Goal: Task Accomplishment & Management: Use online tool/utility

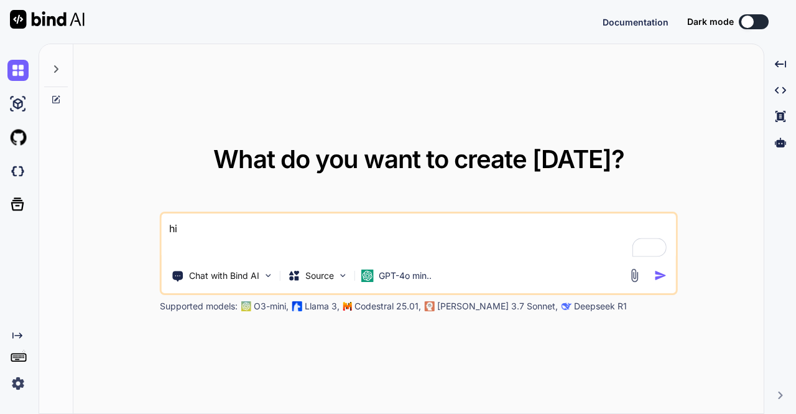
click at [14, 381] on img at bounding box center [17, 383] width 21 height 21
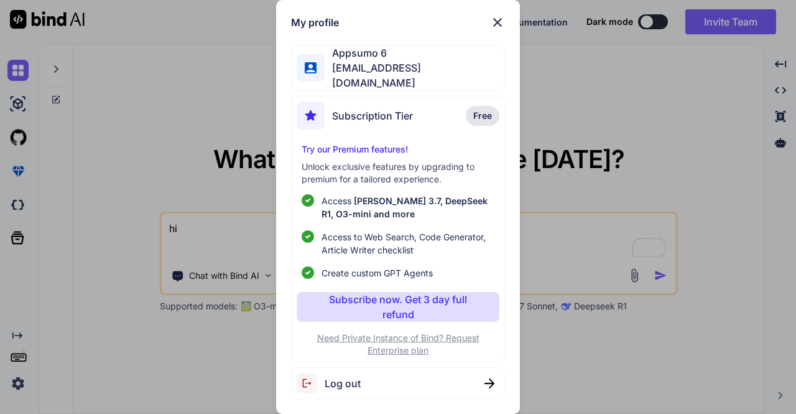
click at [381, 388] on div "Log out" at bounding box center [397, 383] width 213 height 32
type textarea "x"
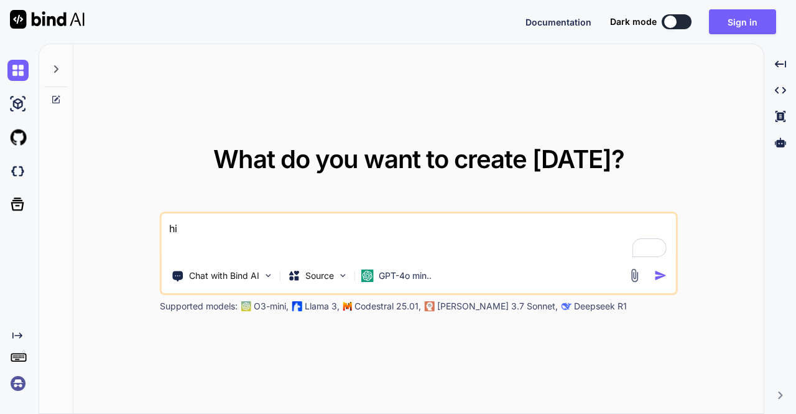
click at [17, 389] on img at bounding box center [17, 383] width 21 height 21
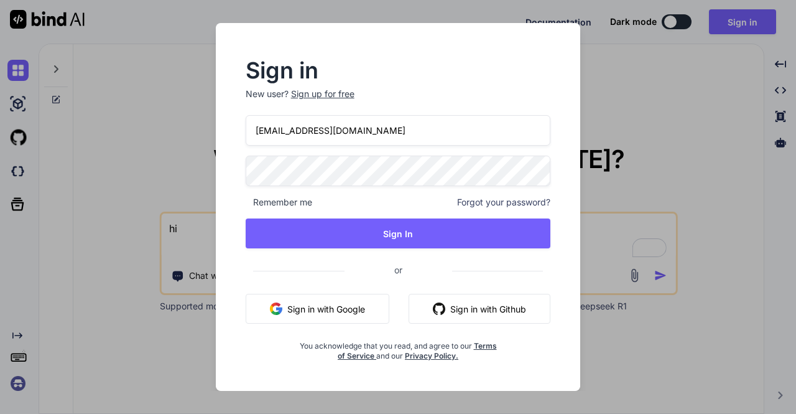
drag, startPoint x: 378, startPoint y: 139, endPoint x: 223, endPoint y: 121, distance: 156.6
click at [223, 121] on div "Sign in New user? Sign up for free appsumo_6@yopmail.com Remember me Forgot you…" at bounding box center [398, 207] width 365 height 368
paste input "fakewiseco@g"
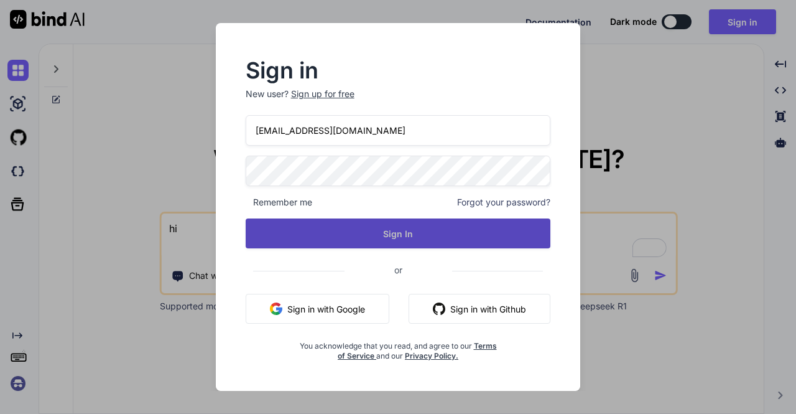
type input "fakewiseco@gmail.com"
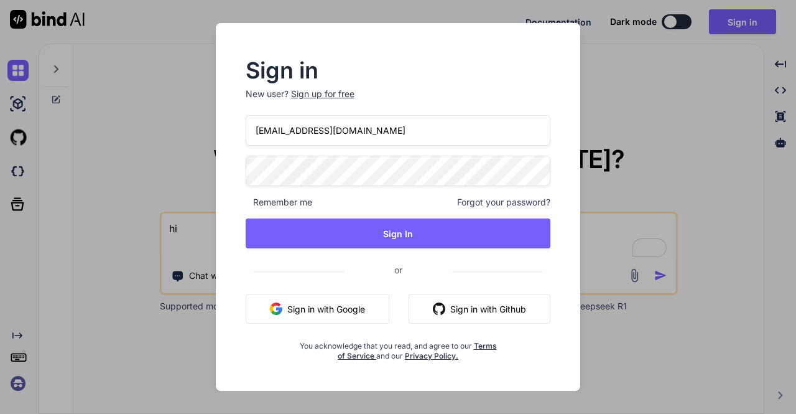
click at [219, 166] on div "Sign in New user? Sign up for free fakewiseco@gmail.com Remember me Forgot your…" at bounding box center [398, 207] width 365 height 368
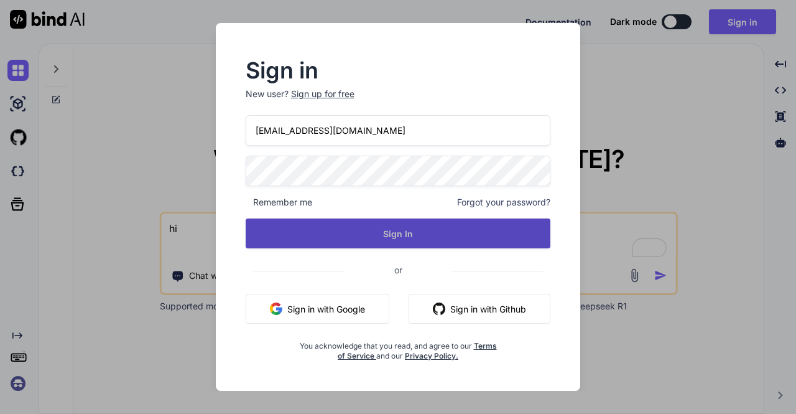
click at [394, 235] on button "Sign In" at bounding box center [399, 233] width 306 height 30
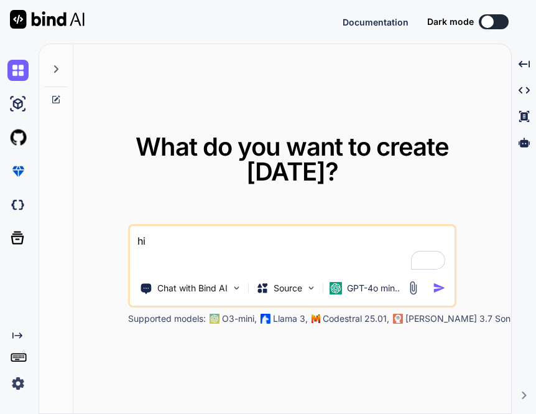
click at [16, 380] on img at bounding box center [17, 383] width 21 height 21
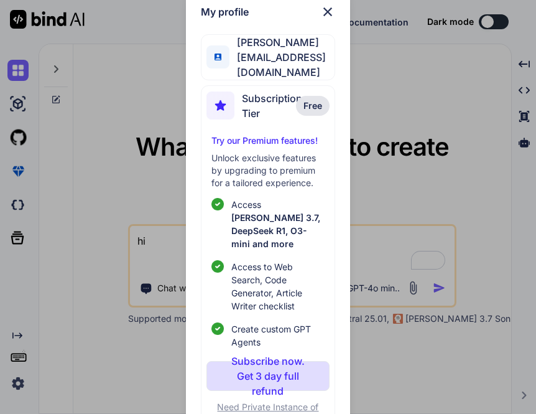
click at [115, 78] on div "My profile Tye Anderson fakewiseco@gmail.com Subscription Tier Free Try our Pre…" at bounding box center [268, 207] width 536 height 414
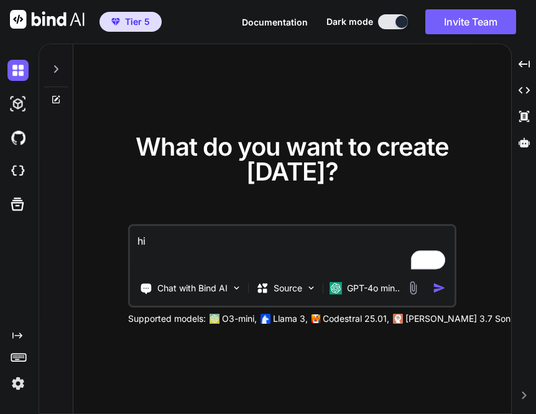
type textarea "x"
click at [22, 380] on img at bounding box center [17, 383] width 21 height 21
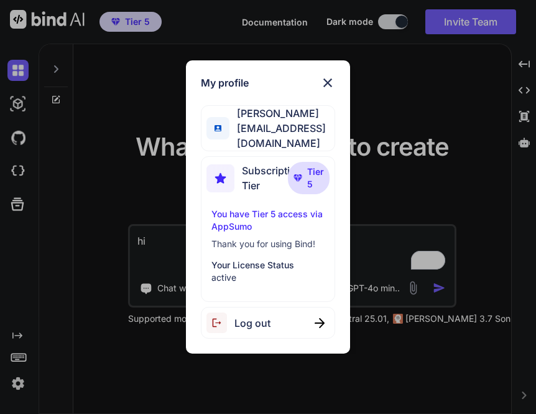
click at [275, 311] on div "Log out" at bounding box center [268, 323] width 134 height 32
click at [469, 26] on div "My profile [PERSON_NAME] [EMAIL_ADDRESS][DOMAIN_NAME] Subscription Tier Tier 5 …" at bounding box center [268, 207] width 536 height 414
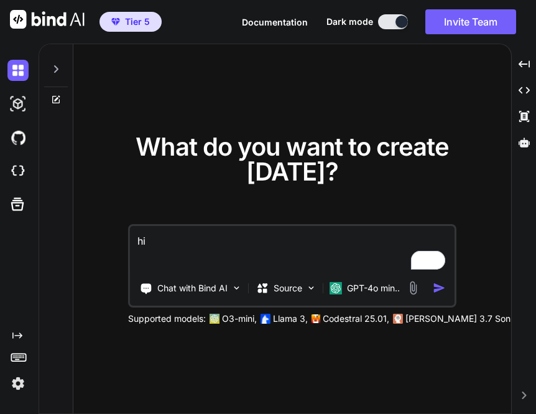
click at [469, 26] on button "Invite Team" at bounding box center [471, 21] width 91 height 25
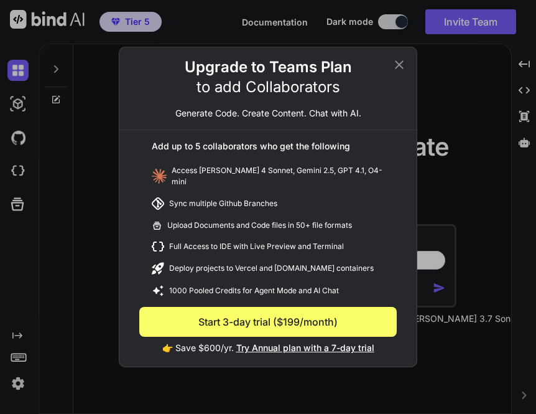
click at [480, 115] on div "Upgrade to Teams Plan to add Collaborators Generate Code. Create Content. Chat …" at bounding box center [268, 207] width 536 height 414
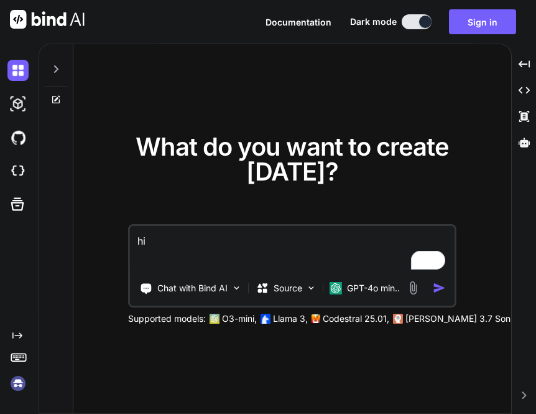
click at [16, 383] on img at bounding box center [17, 383] width 21 height 21
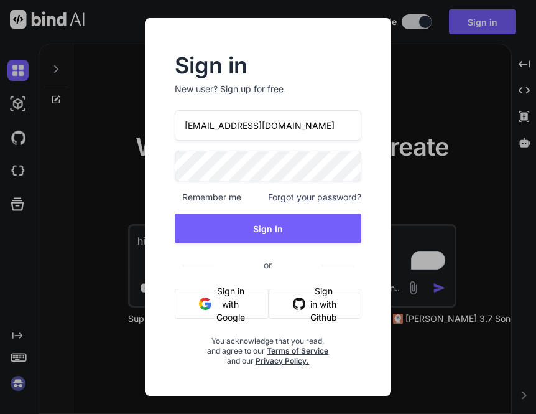
drag, startPoint x: 322, startPoint y: 129, endPoint x: 80, endPoint y: 113, distance: 242.6
click at [80, 113] on div "Sign in New user? Sign up for free appsumo_6@yopmail.com Remember me Forgot you…" at bounding box center [268, 207] width 536 height 414
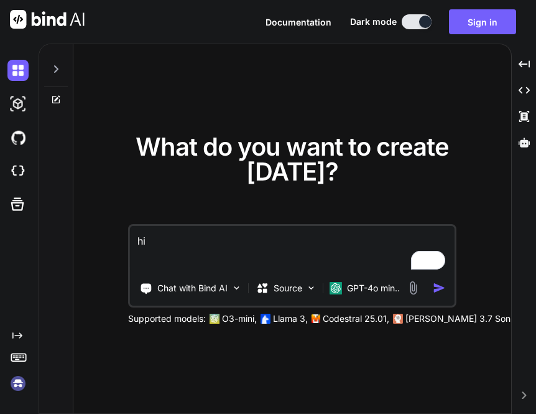
click at [21, 378] on img at bounding box center [17, 383] width 21 height 21
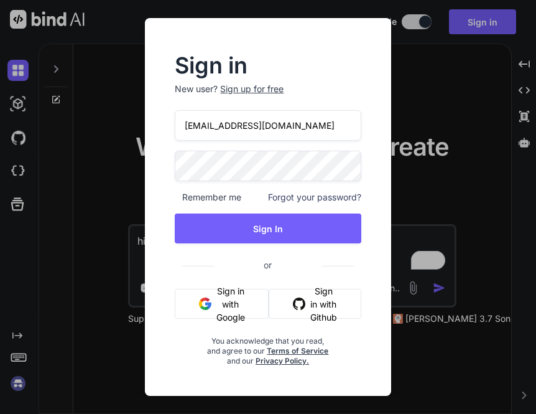
click at [325, 127] on input "appsumo_6@yopmail.com" at bounding box center [268, 125] width 186 height 30
type input "a"
type input "stagtest@yopmail.com"
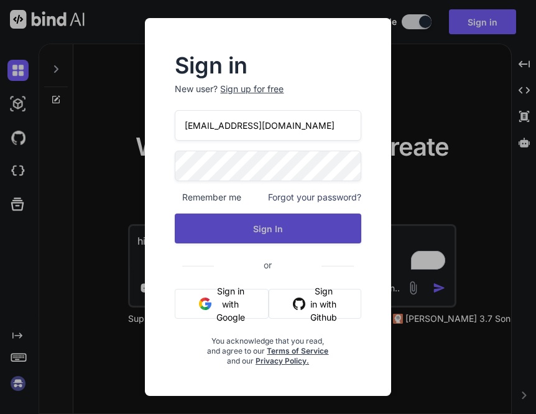
click at [241, 230] on button "Sign In" at bounding box center [268, 228] width 186 height 30
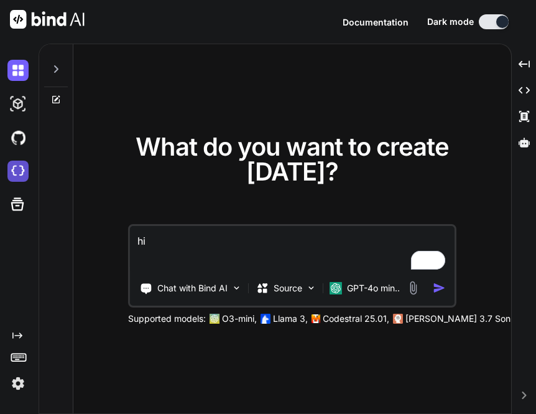
click at [21, 172] on img at bounding box center [17, 171] width 21 height 21
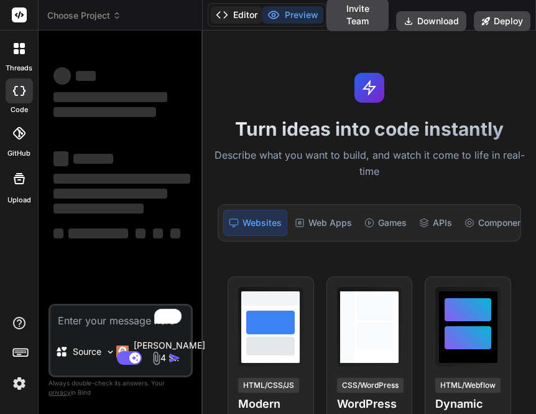
click at [235, 14] on button "Editor" at bounding box center [237, 14] width 52 height 17
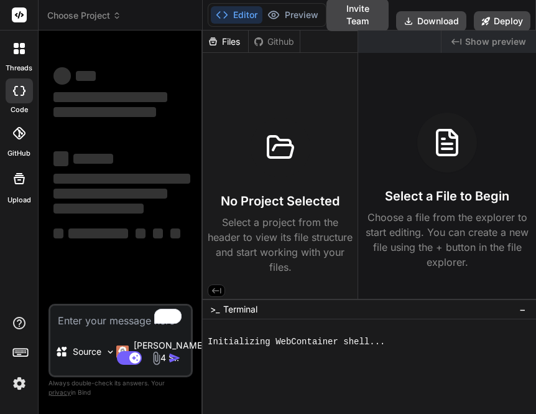
type textarea "x"
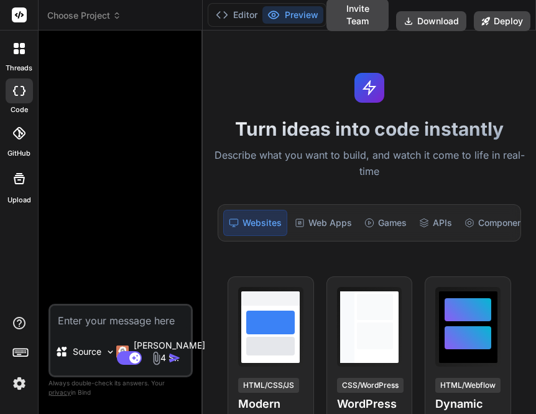
click at [131, 322] on textarea at bounding box center [120, 317] width 141 height 22
type textarea "x"
type textarea "h"
type textarea "x"
type textarea "hi"
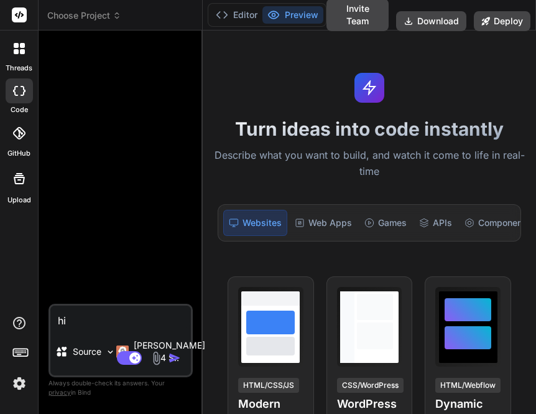
type textarea "x"
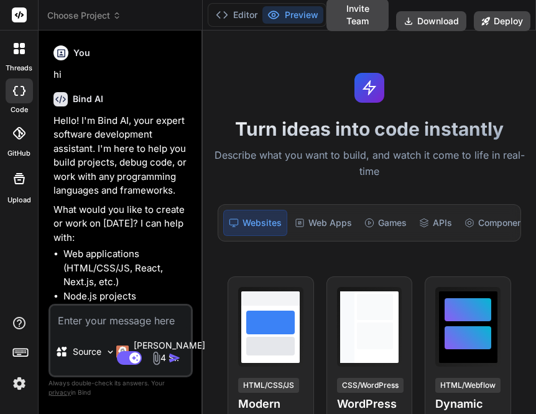
scroll to position [90, 0]
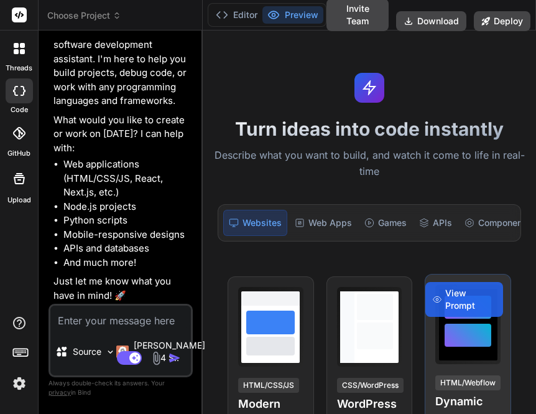
type textarea "x"
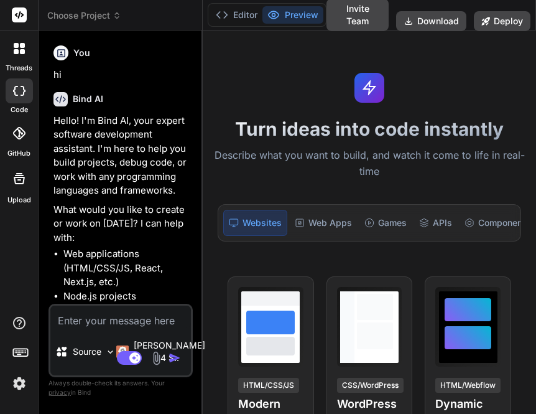
type textarea "x"
